Goal: Book appointment/travel/reservation

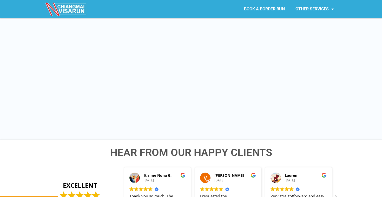
scroll to position [276, 0]
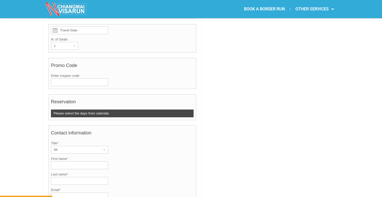
drag, startPoint x: 182, startPoint y: 142, endPoint x: 137, endPoint y: 89, distance: 69.5
click at [137, 97] on h4 "Reservation" at bounding box center [122, 103] width 143 height 13
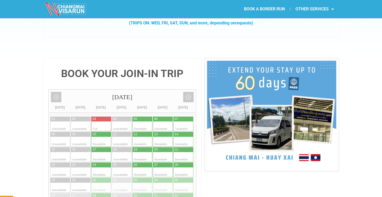
scroll to position [93, 0]
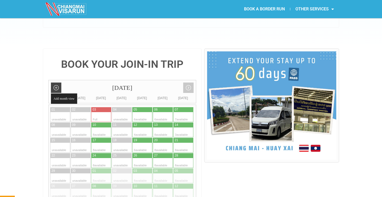
click at [57, 83] on link "Add month view" at bounding box center [56, 88] width 10 height 10
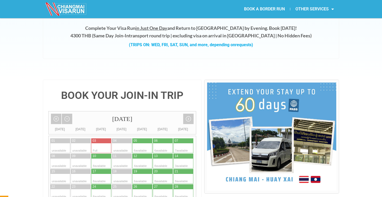
scroll to position [54, 0]
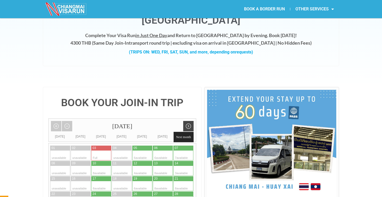
click at [190, 121] on link "Next month" at bounding box center [188, 126] width 10 height 10
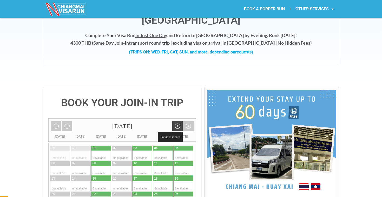
click at [177, 121] on link "Previous month" at bounding box center [177, 126] width 10 height 10
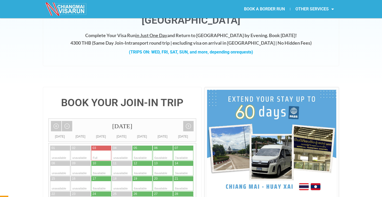
click at [177, 119] on div "[DATE]" at bounding box center [122, 126] width 147 height 15
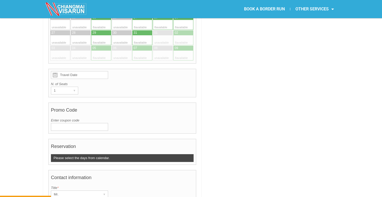
scroll to position [328, 0]
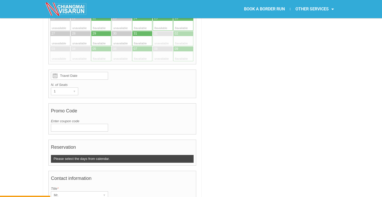
click at [84, 72] on input "Travel Date" at bounding box center [79, 76] width 57 height 8
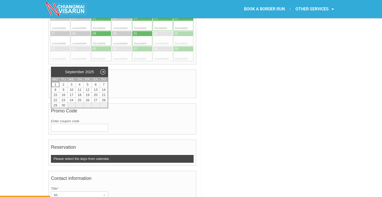
type input "Travel Date"
click at [121, 70] on div "Travel Date N. of Seats 1 ▾ 1" at bounding box center [122, 84] width 148 height 29
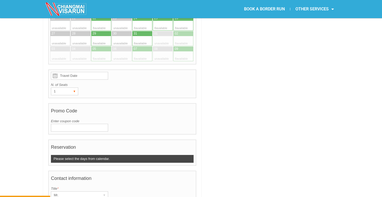
click at [76, 88] on div "▾" at bounding box center [74, 91] width 7 height 7
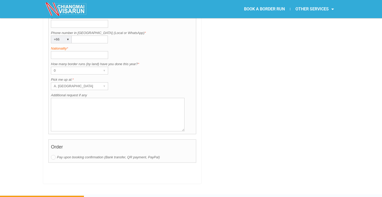
scroll to position [545, 0]
click at [88, 84] on div "A. [GEOGRAPHIC_DATA]" at bounding box center [74, 87] width 47 height 7
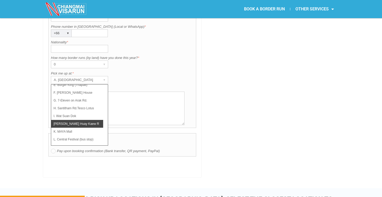
scroll to position [556, 0]
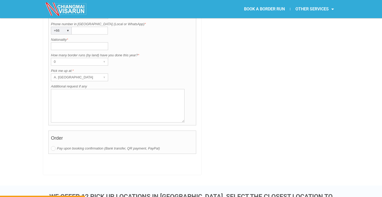
click at [95, 150] on div "Travel Date N. of Seats 1 ▾ 1 Promo Code Enter coupon code Verify code CLICK TO…" at bounding box center [122, 1] width 148 height 328
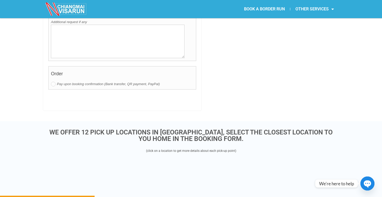
scroll to position [617, 0]
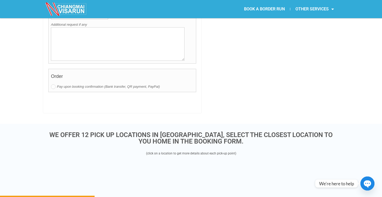
click at [105, 84] on label "Pay upon booking confirmation (Bank transfer, QR payment, PayPal)" at bounding box center [122, 86] width 143 height 5
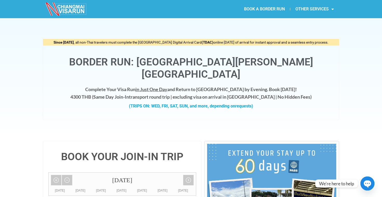
scroll to position [0, 0]
drag, startPoint x: 108, startPoint y: 85, endPoint x: 239, endPoint y: 85, distance: 131.8
click at [239, 86] on h4 "Complete Your Visa Run in Just One Day and Return to [GEOGRAPHIC_DATA] by Eveni…" at bounding box center [190, 93] width 285 height 15
click at [255, 87] on h4 "Complete Your Visa Run in Just One Day and Return to [GEOGRAPHIC_DATA] by Eveni…" at bounding box center [190, 93] width 285 height 15
drag, startPoint x: 296, startPoint y: 83, endPoint x: 140, endPoint y: 84, distance: 156.5
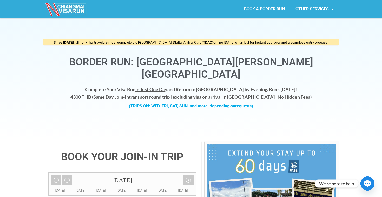
click at [140, 86] on h4 "Complete Your Visa Run in Just One Day and Return to [GEOGRAPHIC_DATA] by Eveni…" at bounding box center [190, 93] width 285 height 15
click at [129, 94] on strong "Same Day Join-In" at bounding box center [111, 97] width 36 height 6
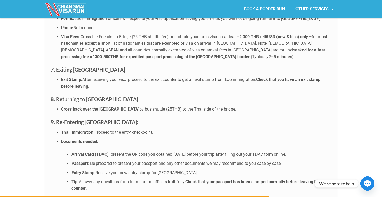
scroll to position [1759, 0]
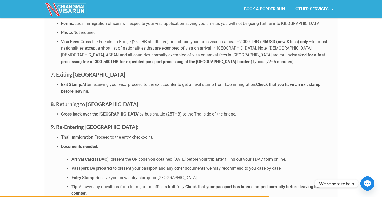
drag, startPoint x: 138, startPoint y: 84, endPoint x: 160, endPoint y: 85, distance: 21.6
click at [160, 111] on li "Cross back over the [GEOGRAPHIC_DATA] by bus shuttle (25THB) to the Thai side o…" at bounding box center [196, 114] width 270 height 7
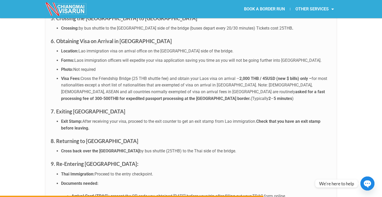
click at [160, 107] on h3 "7. Exiting [GEOGRAPHIC_DATA]" at bounding box center [191, 111] width 281 height 8
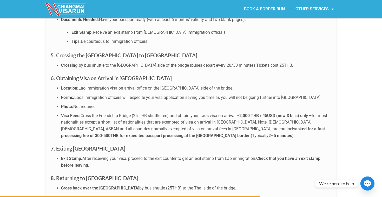
scroll to position [1682, 0]
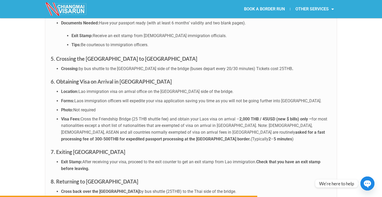
drag, startPoint x: 135, startPoint y: 89, endPoint x: 169, endPoint y: 89, distance: 34.3
click at [169, 116] on li "Visa Fees: Cross the Friendship Bridge (25 THB shuttle fee) and obtain your Lao…" at bounding box center [196, 129] width 270 height 27
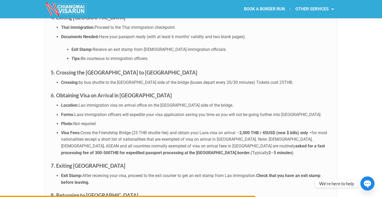
scroll to position [1664, 0]
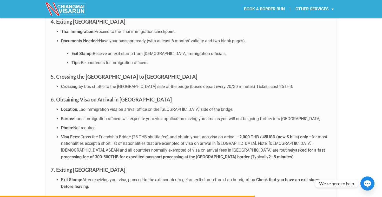
drag, startPoint x: 199, startPoint y: 58, endPoint x: 224, endPoint y: 60, distance: 25.3
click at [224, 83] on li "Crossing: by bus shuttle to the Laos side of the bridge (buses depart every 20/…" at bounding box center [196, 86] width 270 height 7
click at [225, 83] on li "Crossing: by bus shuttle to the Laos side of the bridge (buses depart every 20/…" at bounding box center [196, 86] width 270 height 7
drag, startPoint x: 226, startPoint y: 58, endPoint x: 198, endPoint y: 58, distance: 27.8
click at [198, 83] on li "Crossing: by bus shuttle to the Laos side of the bridge (buses depart every 20/…" at bounding box center [196, 86] width 270 height 7
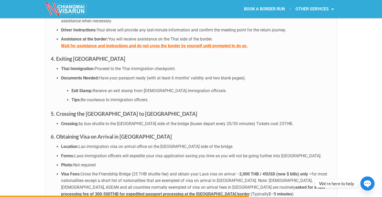
click at [198, 75] on li "Documents Needed: Have your passport ready (with at least 6 months’ validity an…" at bounding box center [196, 89] width 270 height 29
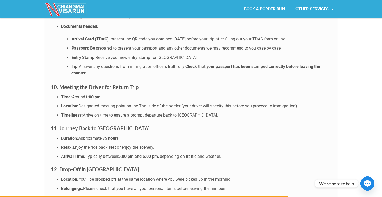
scroll to position [1883, 0]
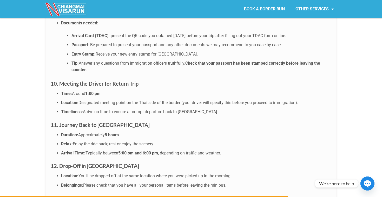
click at [337, 1] on div "BOOK A BORDER RUN OTHER SERVICES Retirement Visa Support Thai Driving License S…" at bounding box center [265, 9] width 148 height 18
